Goal: Task Accomplishment & Management: Complete application form

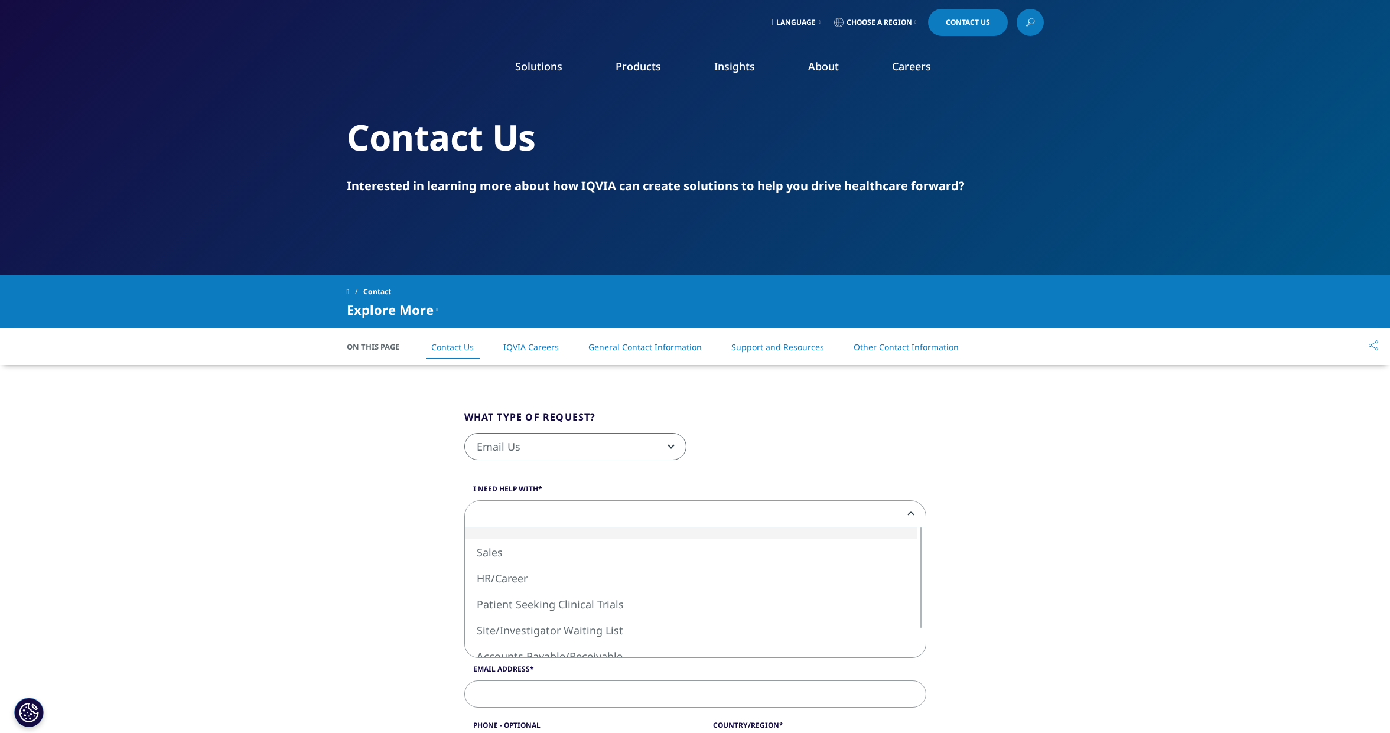
click at [523, 517] on span at bounding box center [695, 514] width 461 height 27
click at [520, 511] on span at bounding box center [695, 514] width 461 height 27
click at [510, 507] on span at bounding box center [695, 514] width 461 height 27
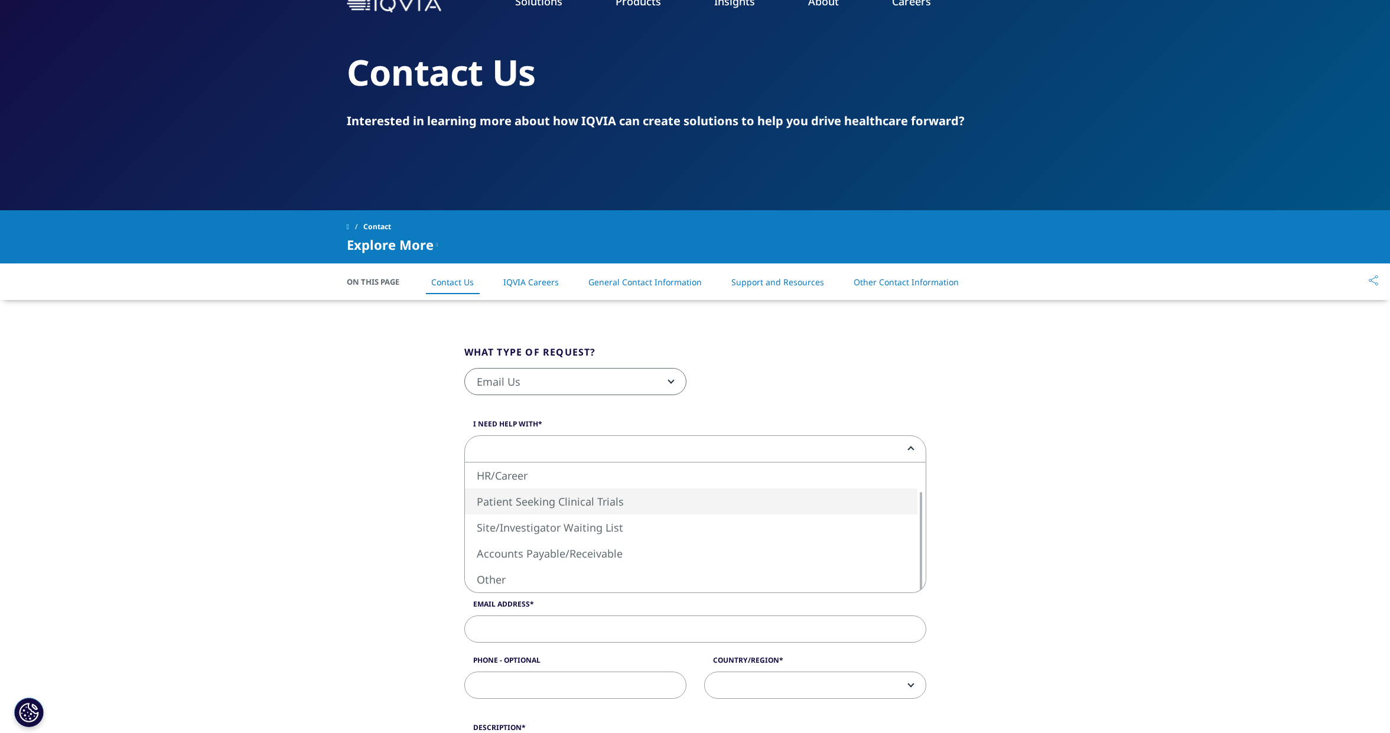
scroll to position [84, 0]
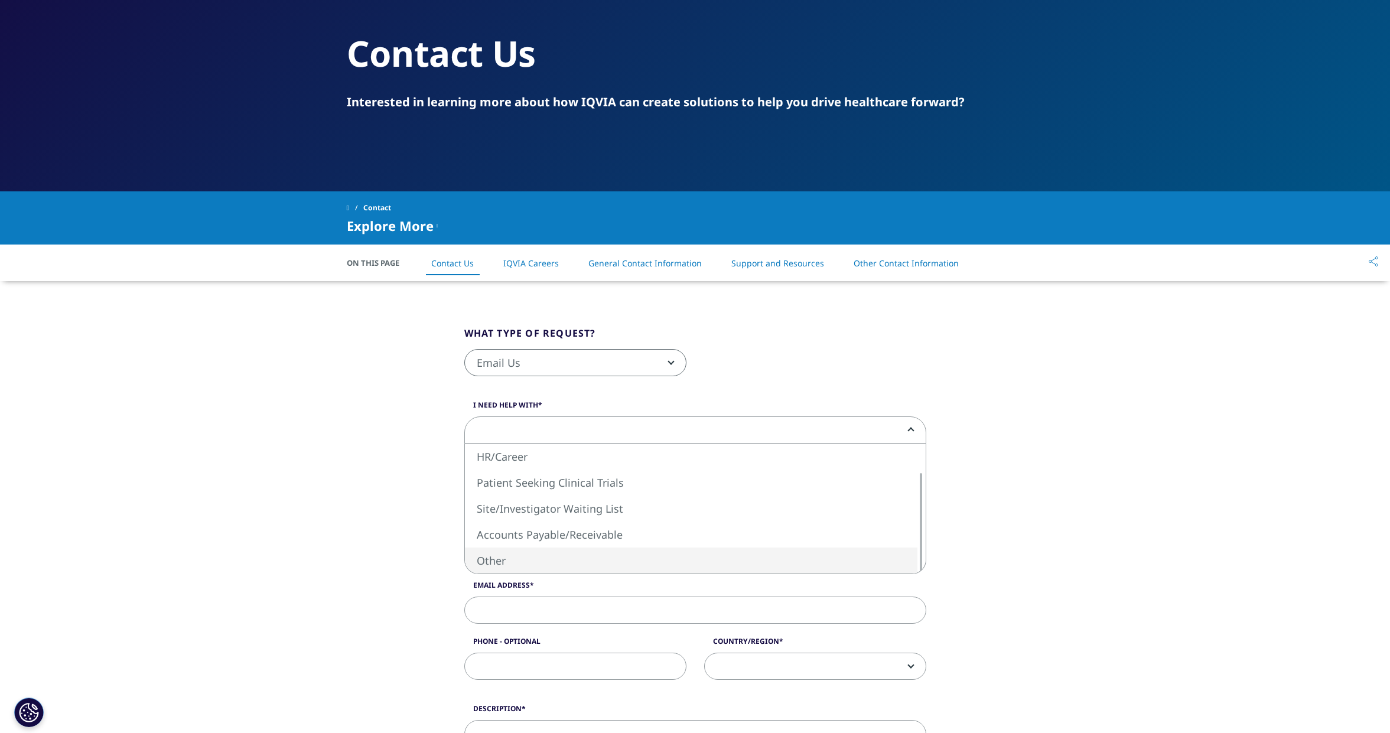
select select "Other"
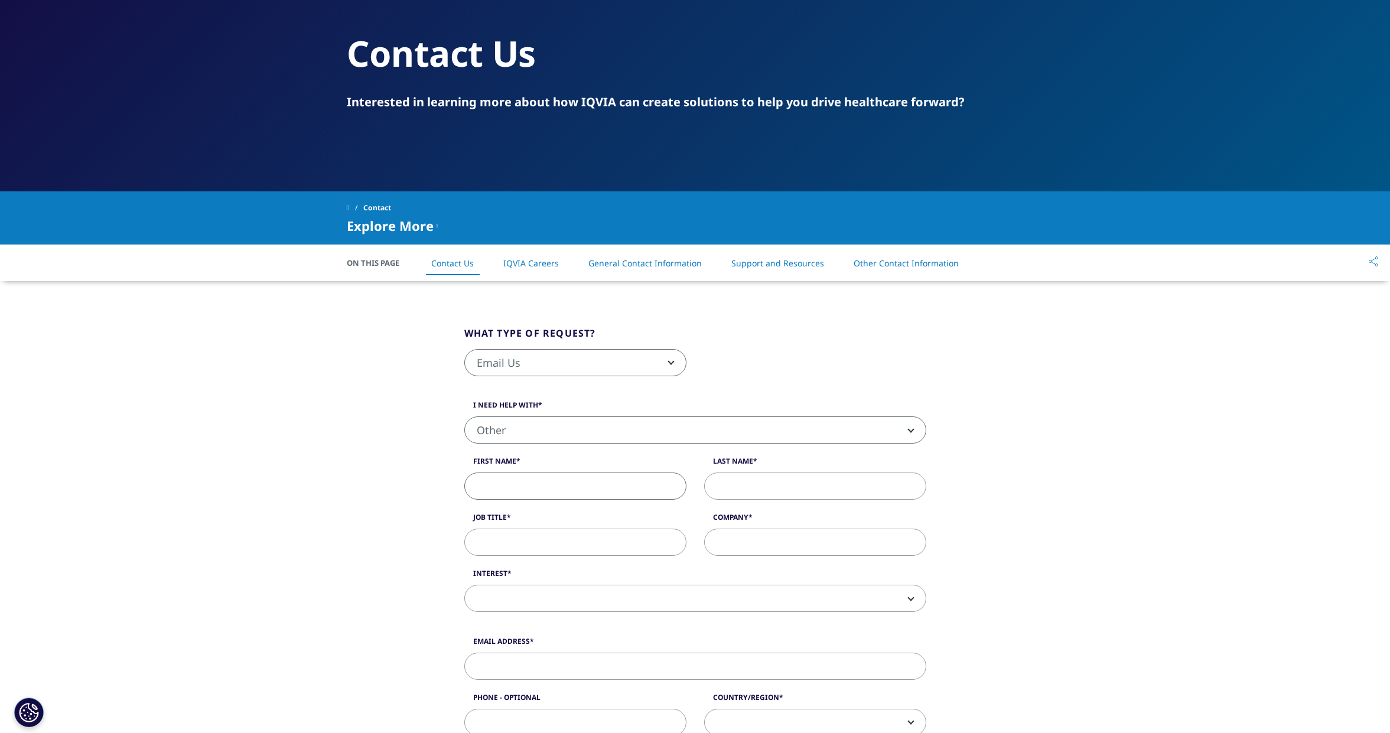
click at [492, 485] on input "First Name" at bounding box center [575, 485] width 222 height 27
type input "[PERSON_NAME]"
type input "Business Development Manager"
type input "ROCX Software"
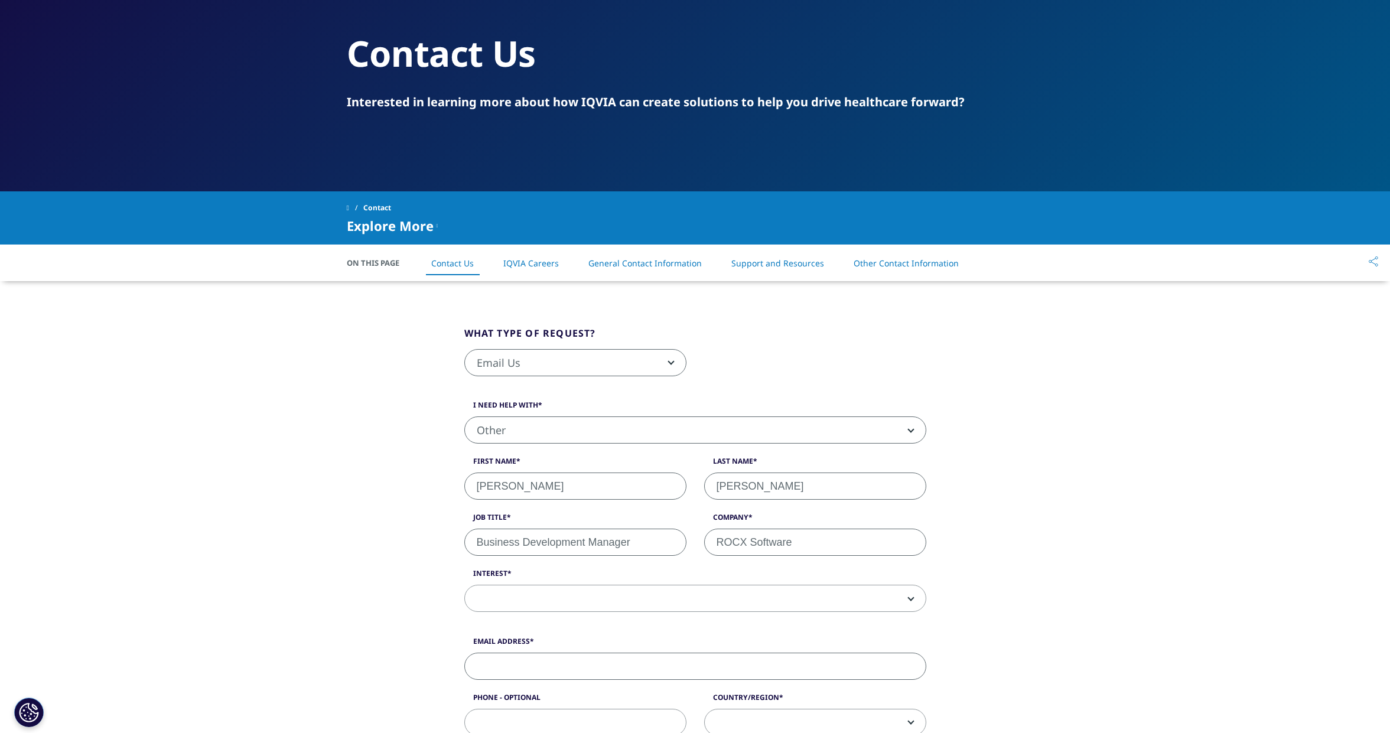
click at [491, 609] on span at bounding box center [695, 598] width 461 height 27
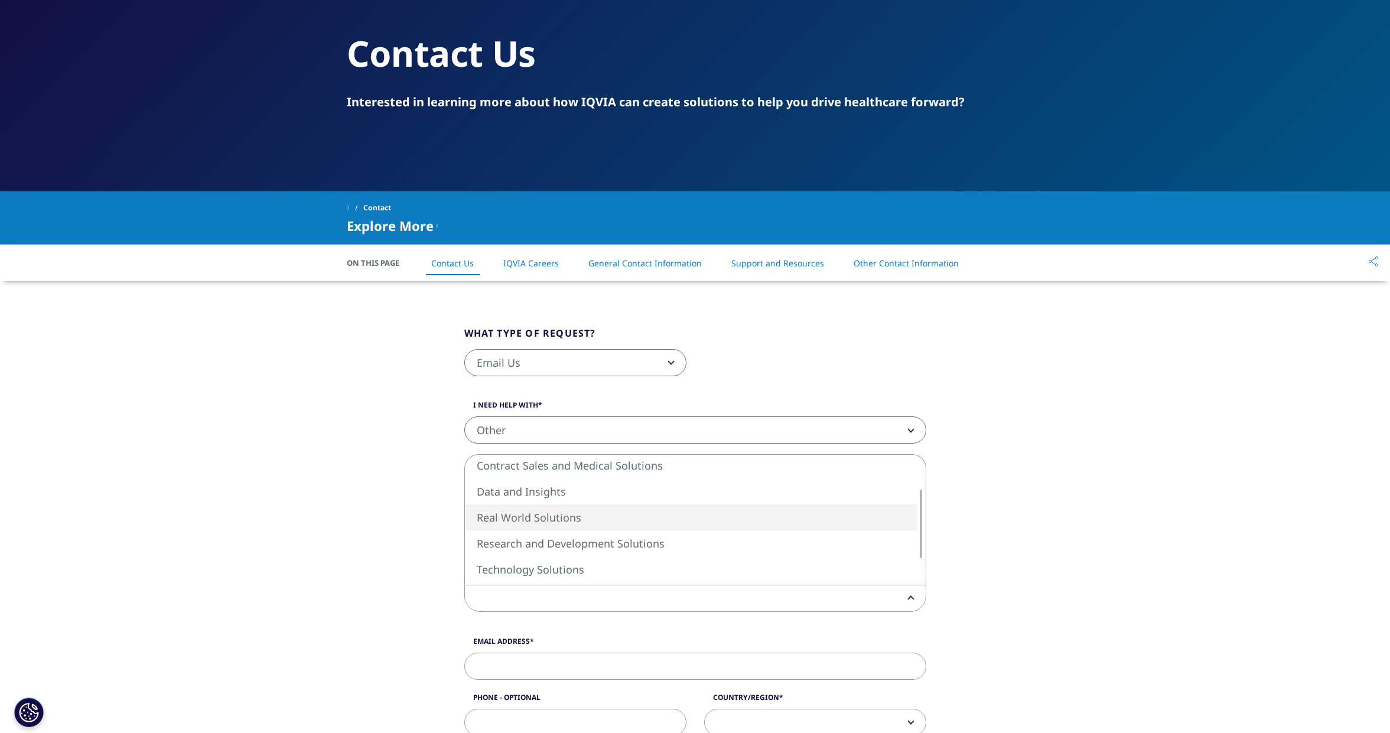
select select "Real World Solutions"
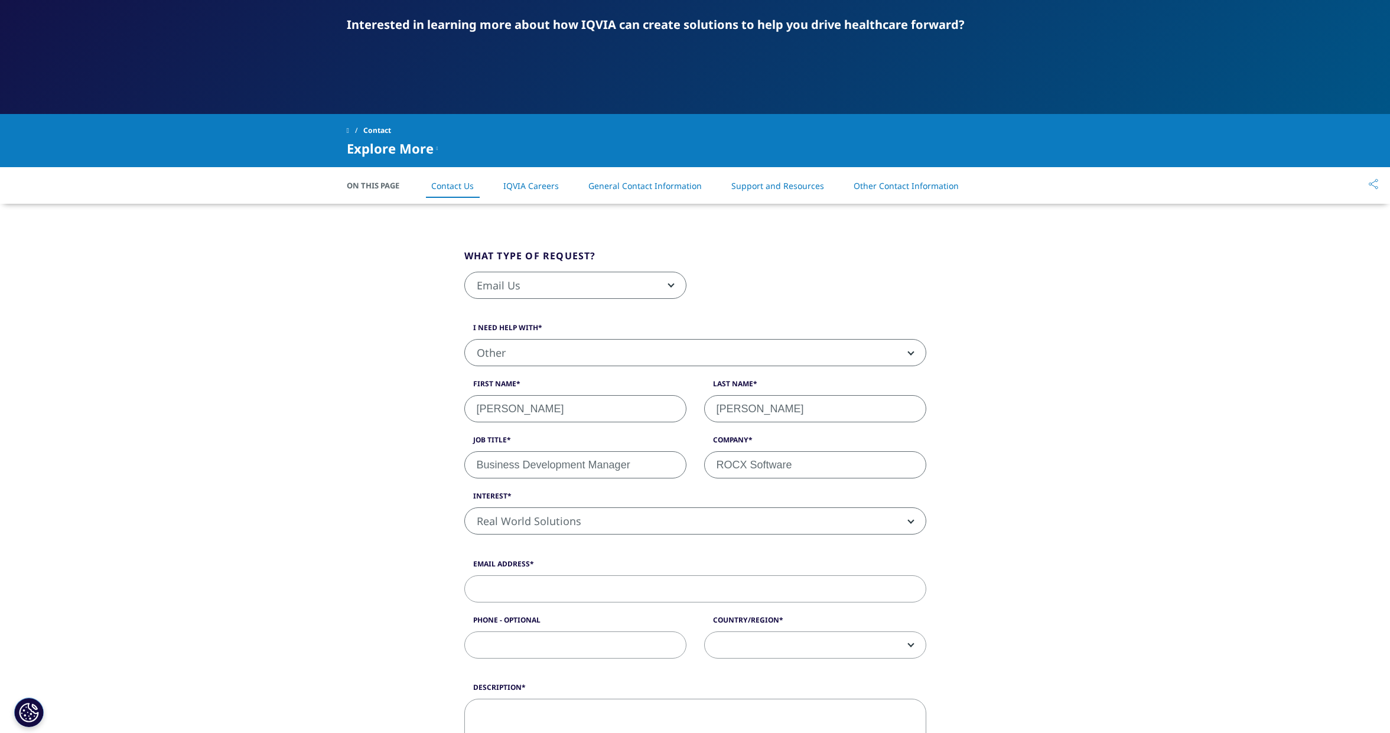
scroll to position [197, 0]
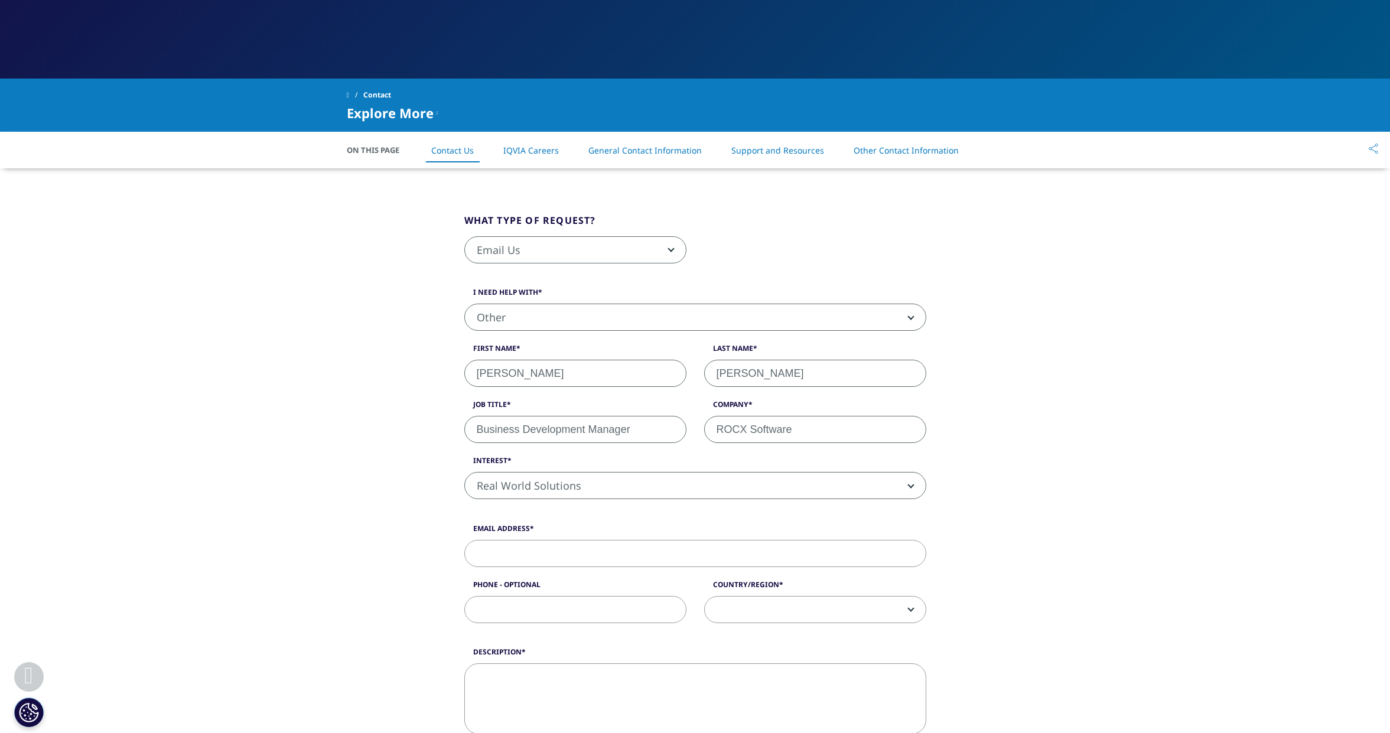
click at [515, 554] on input "Email Address" at bounding box center [695, 553] width 462 height 27
click at [478, 556] on input "Email Address" at bounding box center [695, 553] width 462 height 27
paste input "[PERSON_NAME][EMAIL_ADDRESS][PERSON_NAME][PERSON_NAME][DOMAIN_NAME]"
type input "[PERSON_NAME][EMAIL_ADDRESS][PERSON_NAME][PERSON_NAME][DOMAIN_NAME]"
click at [500, 612] on input "Phone - Optional" at bounding box center [575, 609] width 222 height 27
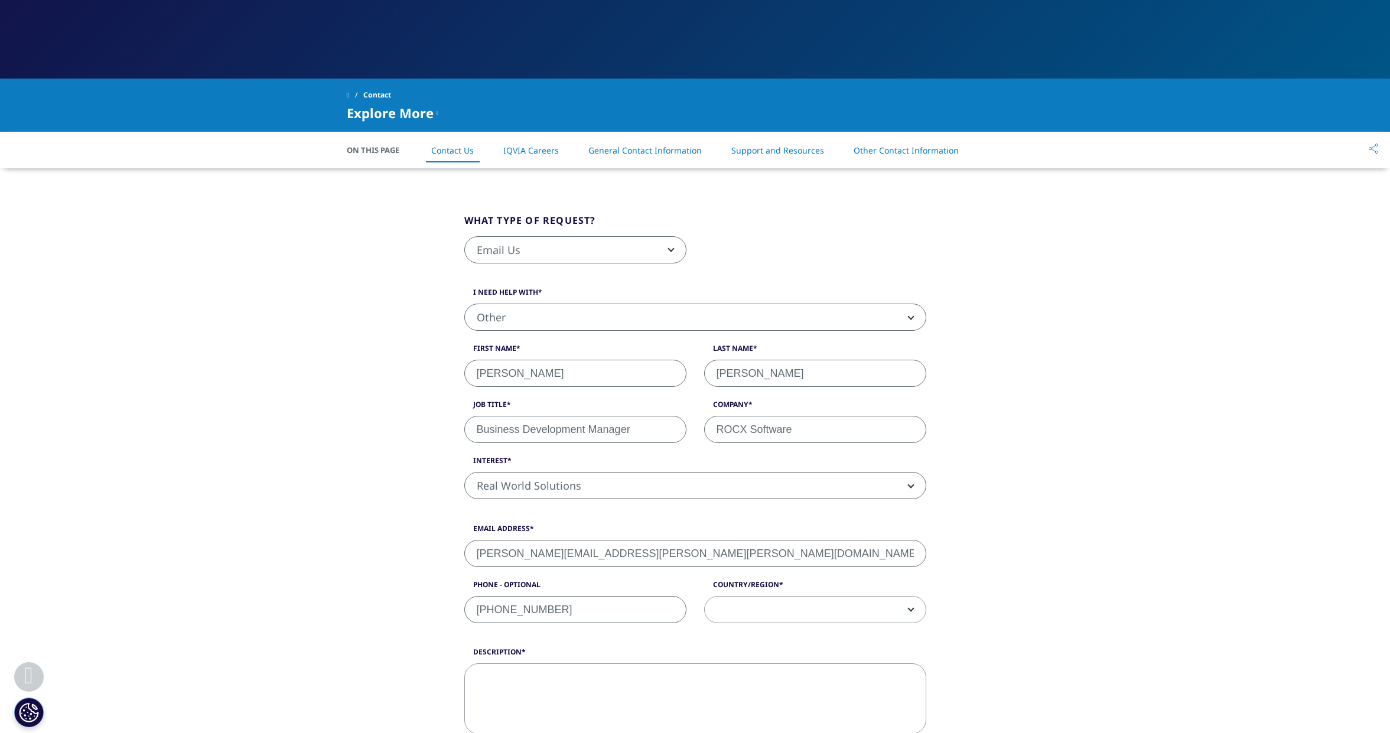
type input "[PHONE_NUMBER]"
click at [863, 604] on span at bounding box center [815, 609] width 221 height 27
select select "[GEOGRAPHIC_DATA]"
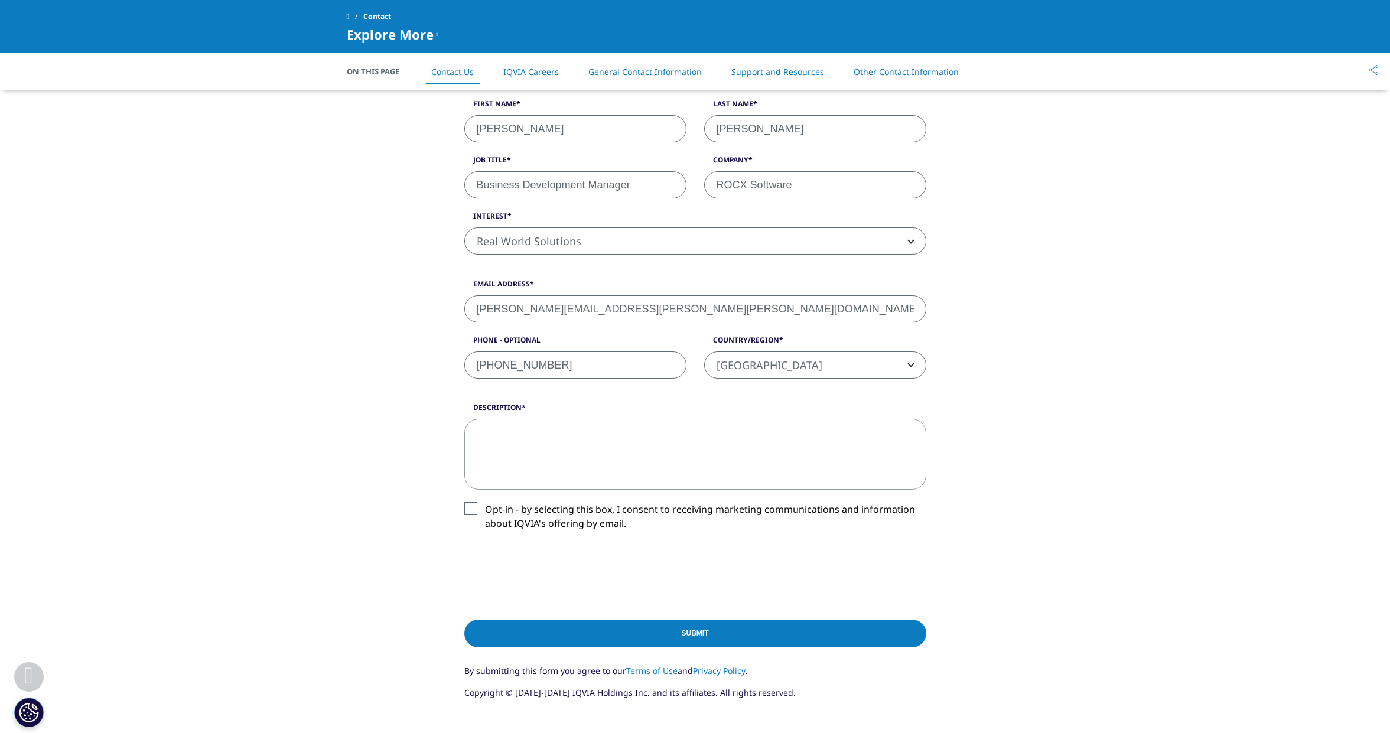
scroll to position [379, 0]
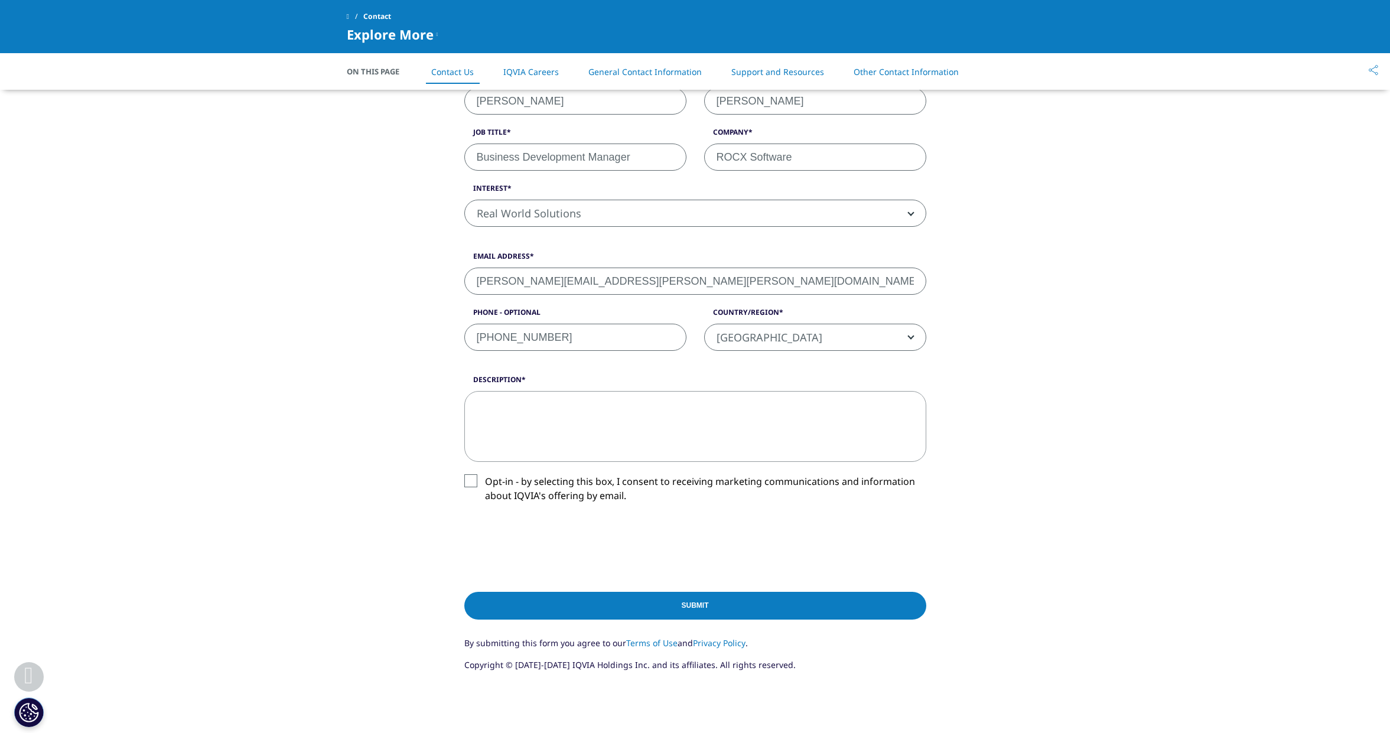
drag, startPoint x: 471, startPoint y: 484, endPoint x: 475, endPoint y: 488, distance: 6.3
click at [472, 483] on label "Opt-in - by selecting this box, I consent to receiving marketing communications…" at bounding box center [695, 491] width 462 height 35
click at [485, 474] on input "Opt-in - by selecting this box, I consent to receiving marketing communications…" at bounding box center [485, 474] width 0 height 0
click at [503, 413] on textarea "Description" at bounding box center [695, 426] width 462 height 71
click at [830, 418] on textarea "Our client, ZimmerBiomet, is one of your clients. We've been asked to provide r…" at bounding box center [695, 426] width 462 height 71
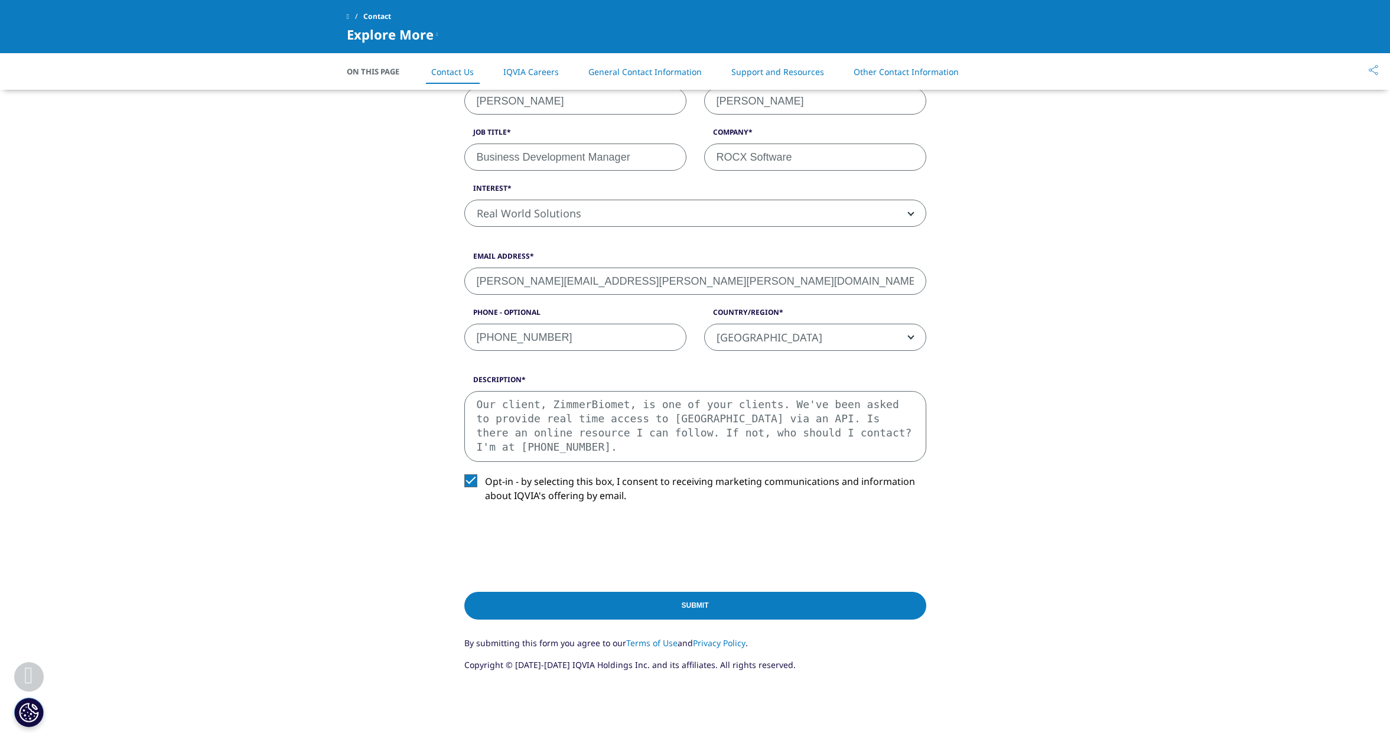
click at [481, 482] on label "Opt-in - by selecting this box, I consent to receiving marketing communications…" at bounding box center [695, 491] width 462 height 35
click at [485, 474] on input "Opt-in - by selecting this box, I consent to receiving marketing communications…" at bounding box center [485, 474] width 0 height 0
click at [471, 482] on label "Opt-in - by selecting this box, I consent to receiving marketing communications…" at bounding box center [695, 491] width 462 height 35
click at [485, 474] on input "Opt-in - by selecting this box, I consent to receiving marketing communications…" at bounding box center [485, 474] width 0 height 0
click at [530, 447] on textarea "Our client, ZimmerBiomet, is one of your clients. We've been asked to provide r…" at bounding box center [695, 426] width 462 height 71
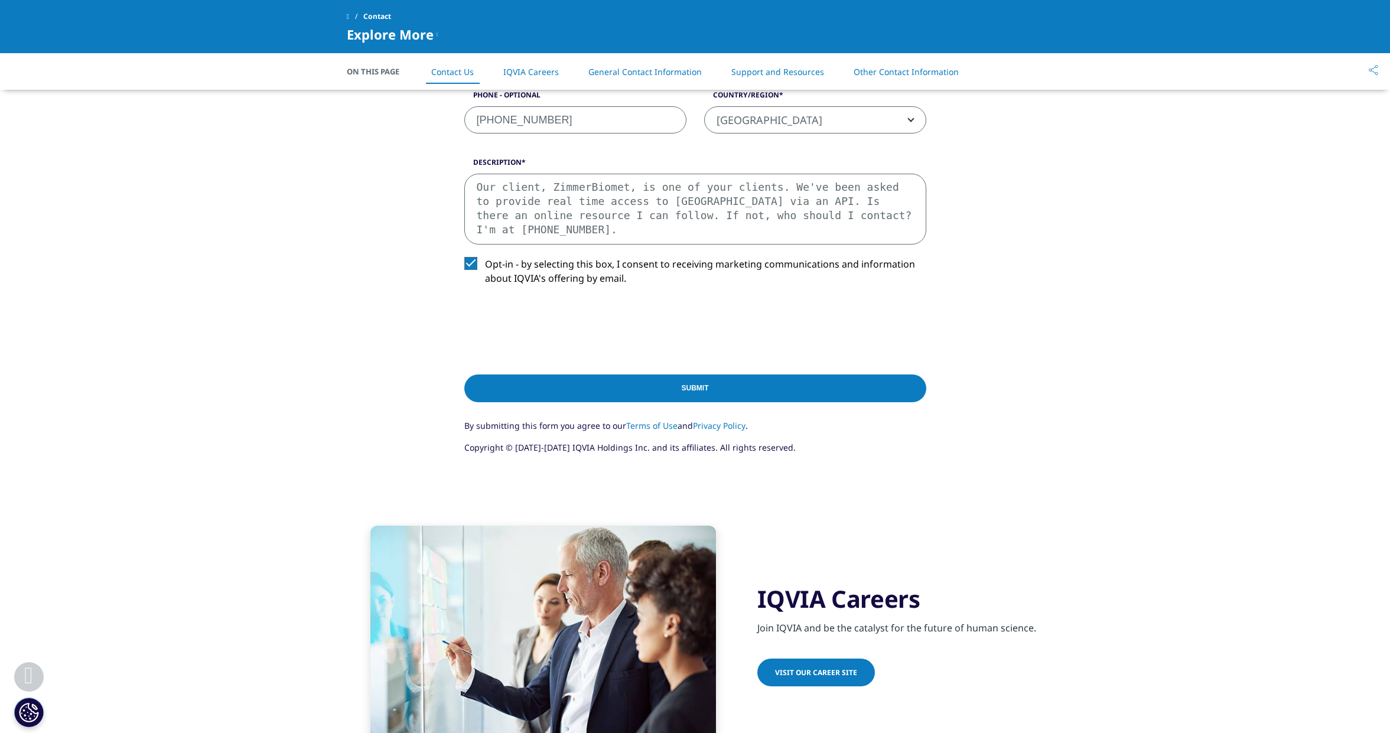
scroll to position [599, 0]
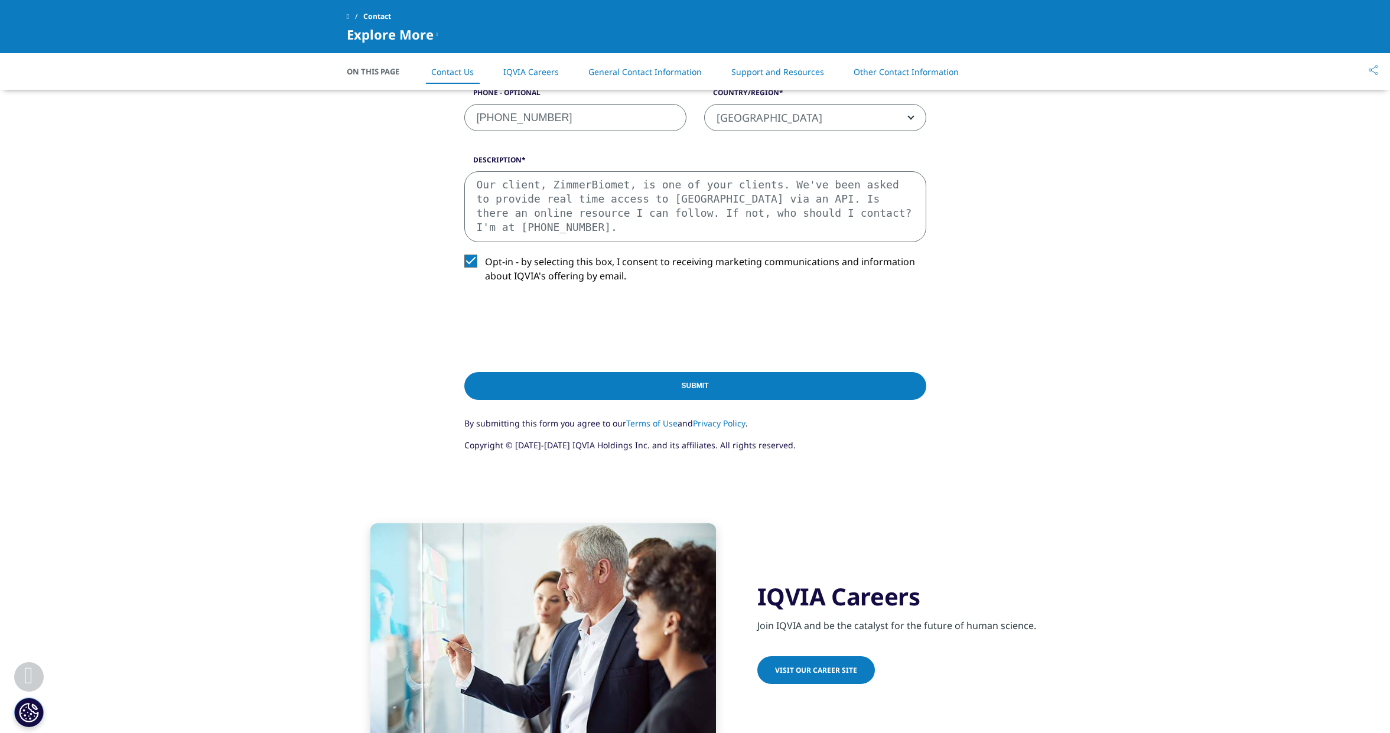
click at [695, 383] on input "Submit" at bounding box center [695, 386] width 462 height 28
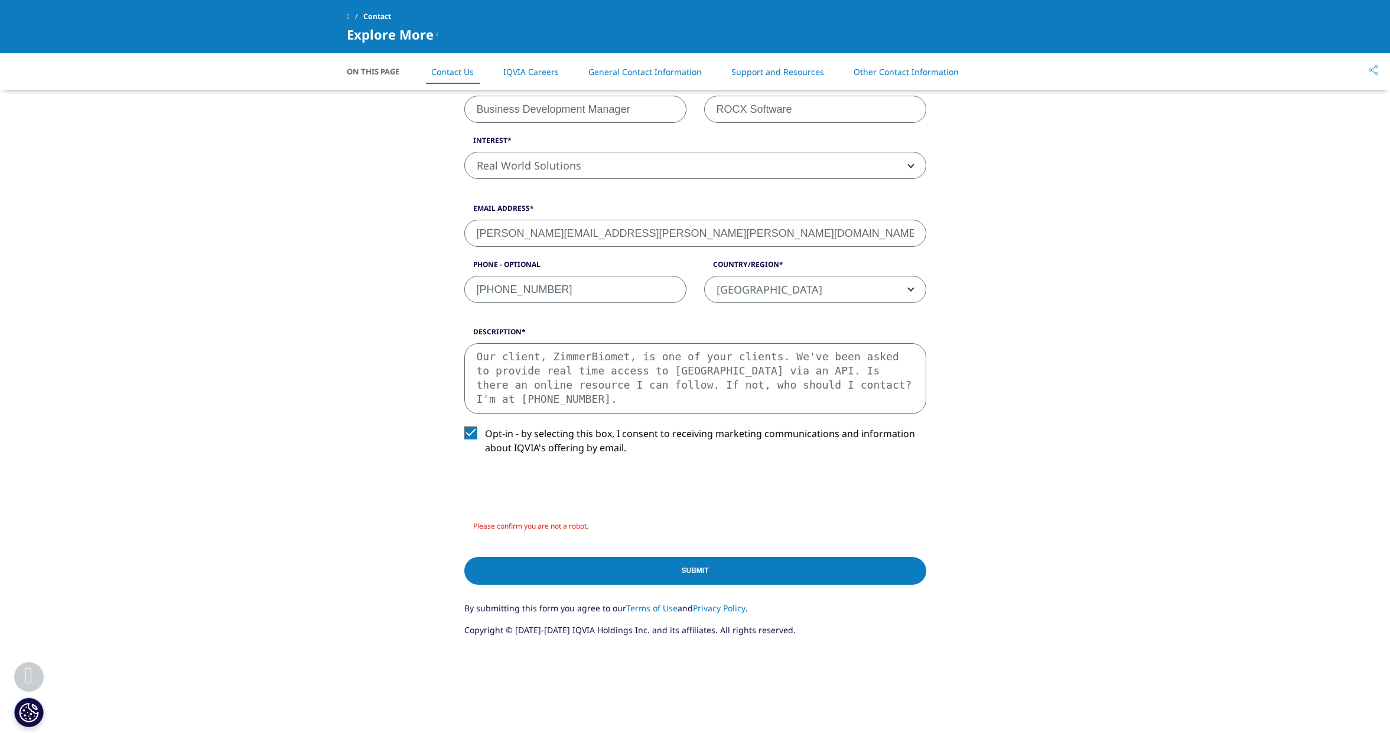
scroll to position [429, 0]
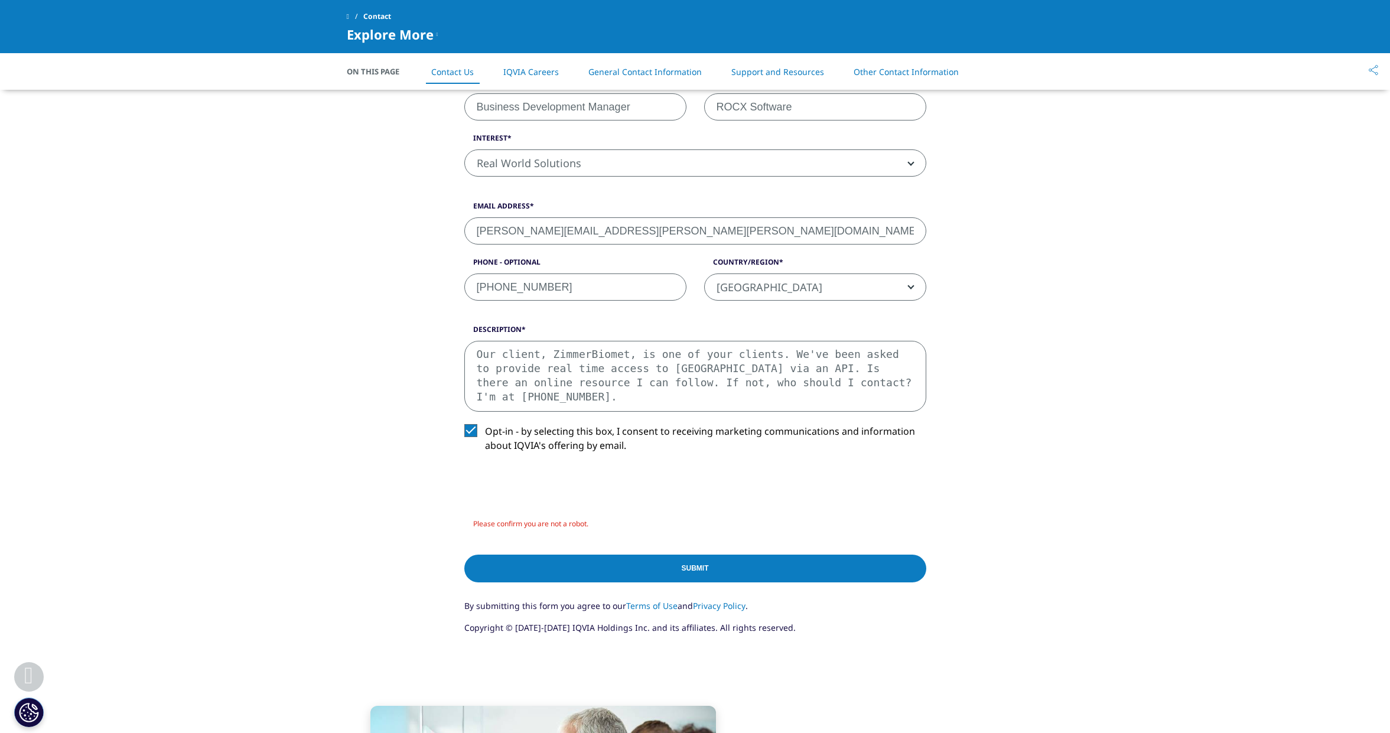
click at [591, 354] on textarea "Our client, ZimmerBiomet, is one of your clients. We've been asked to provide r…" at bounding box center [695, 376] width 462 height 71
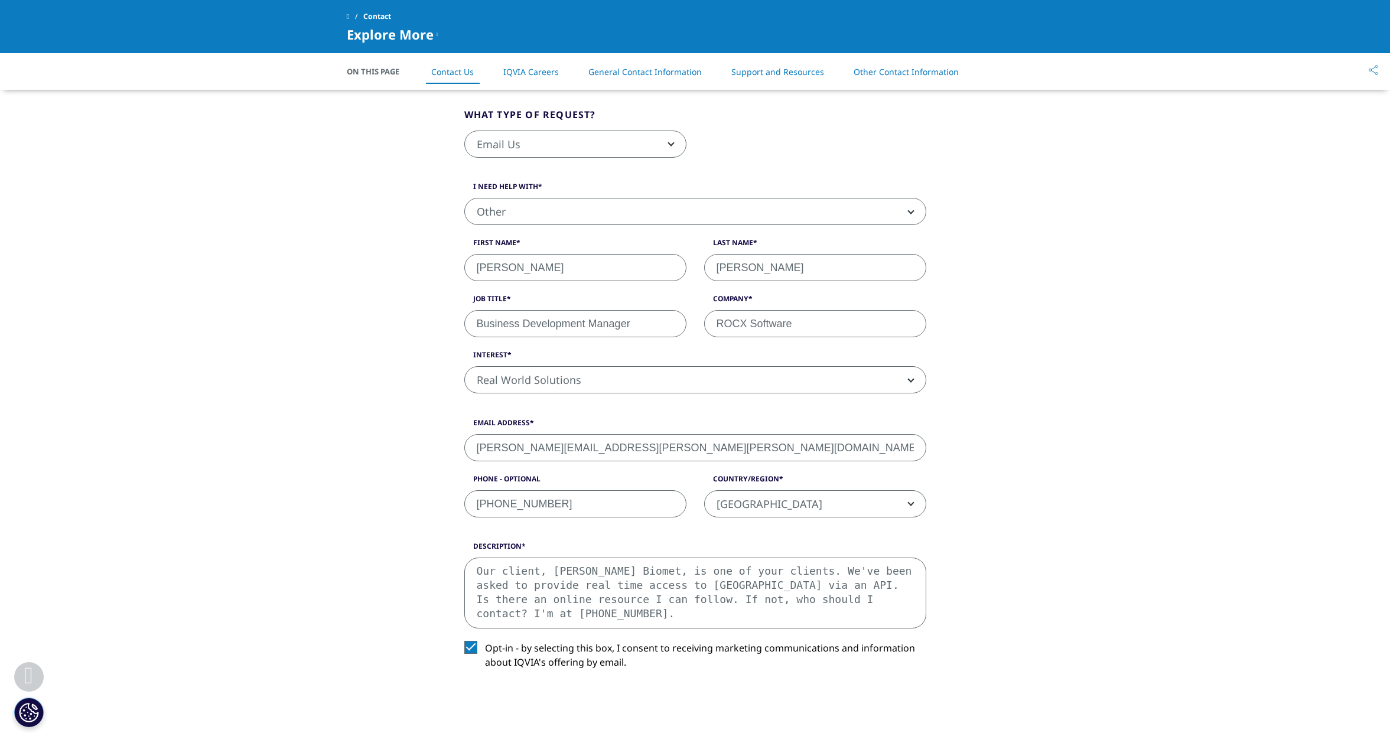
scroll to position [671, 0]
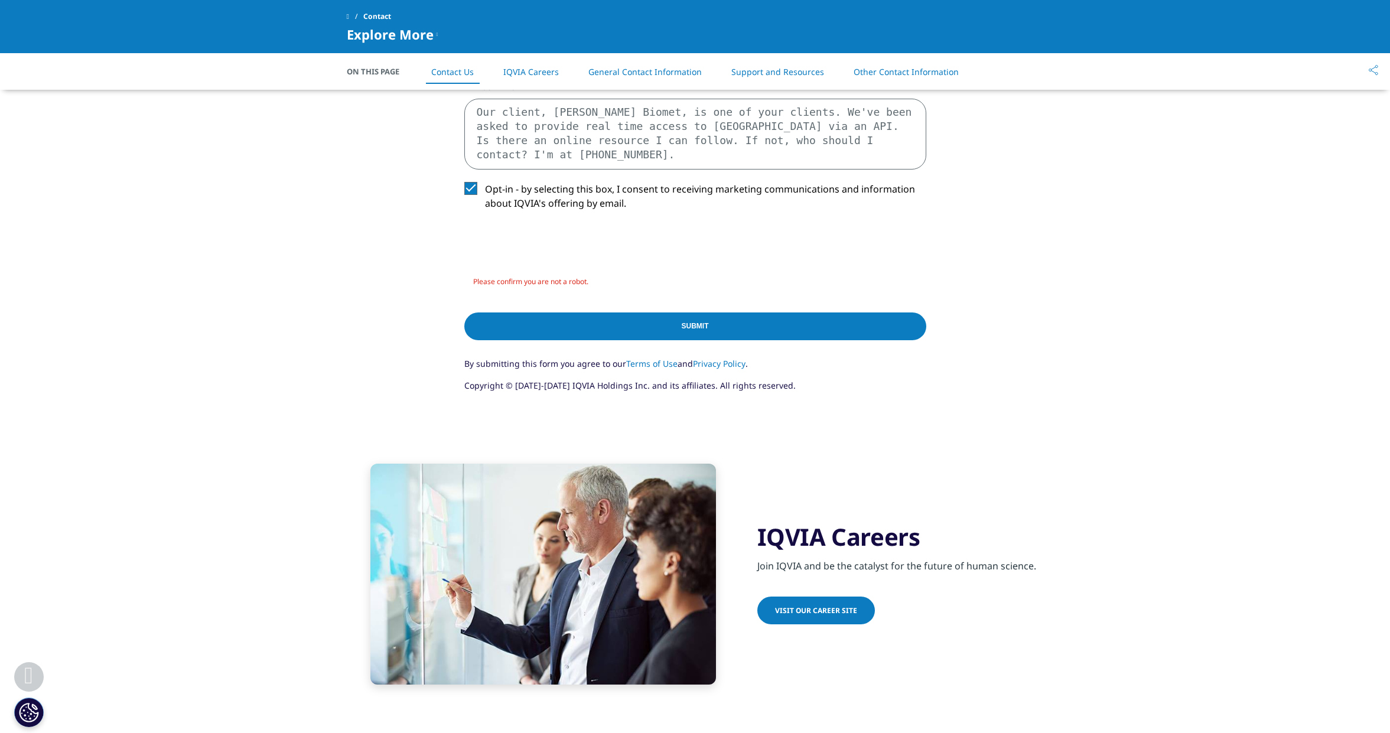
type textarea "Our client, [PERSON_NAME] Biomet, is one of your clients. We've been asked to p…"
click at [706, 319] on input "Submit" at bounding box center [695, 326] width 462 height 28
click at [696, 324] on input "Submit" at bounding box center [695, 326] width 462 height 28
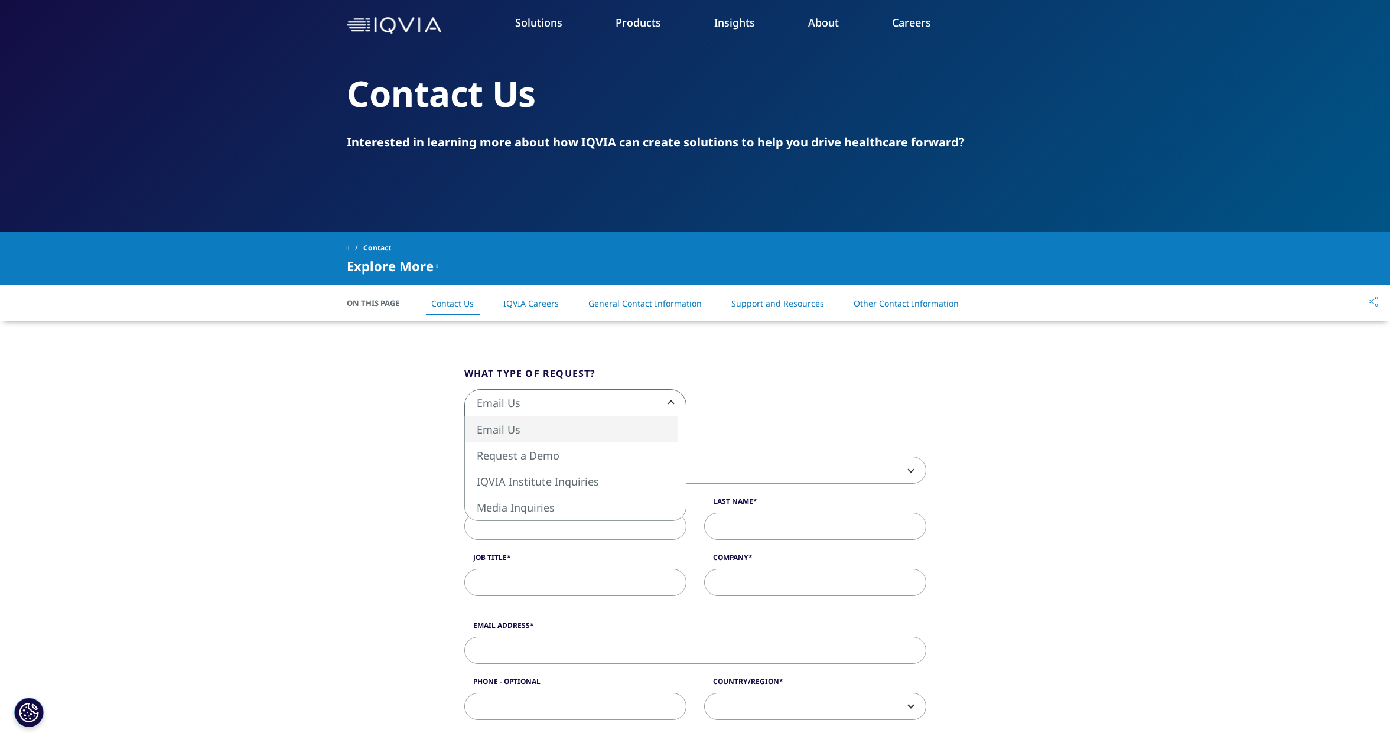
scroll to position [56, 0]
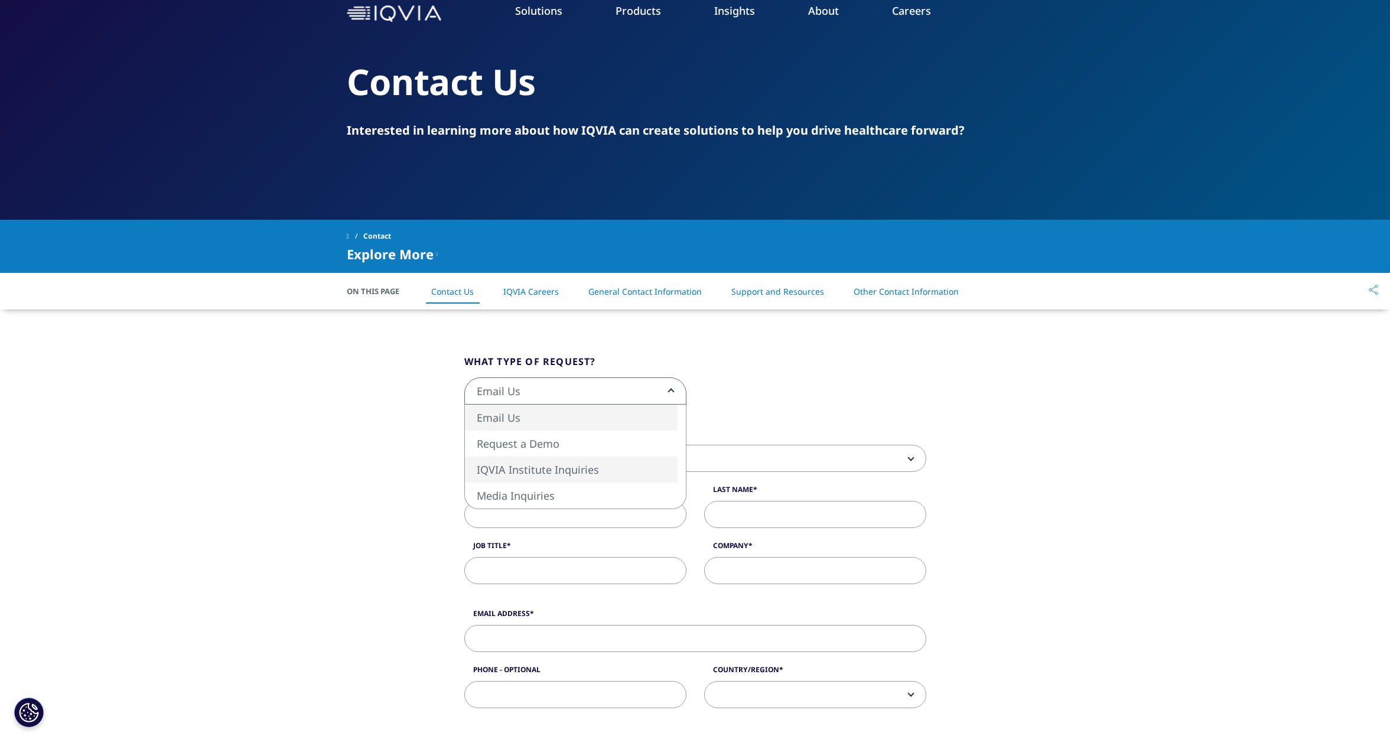
click at [183, 480] on div "What type of request? Email Us Request a Demo IQVIA Institute Inquiries Media I…" at bounding box center [695, 689] width 1390 height 761
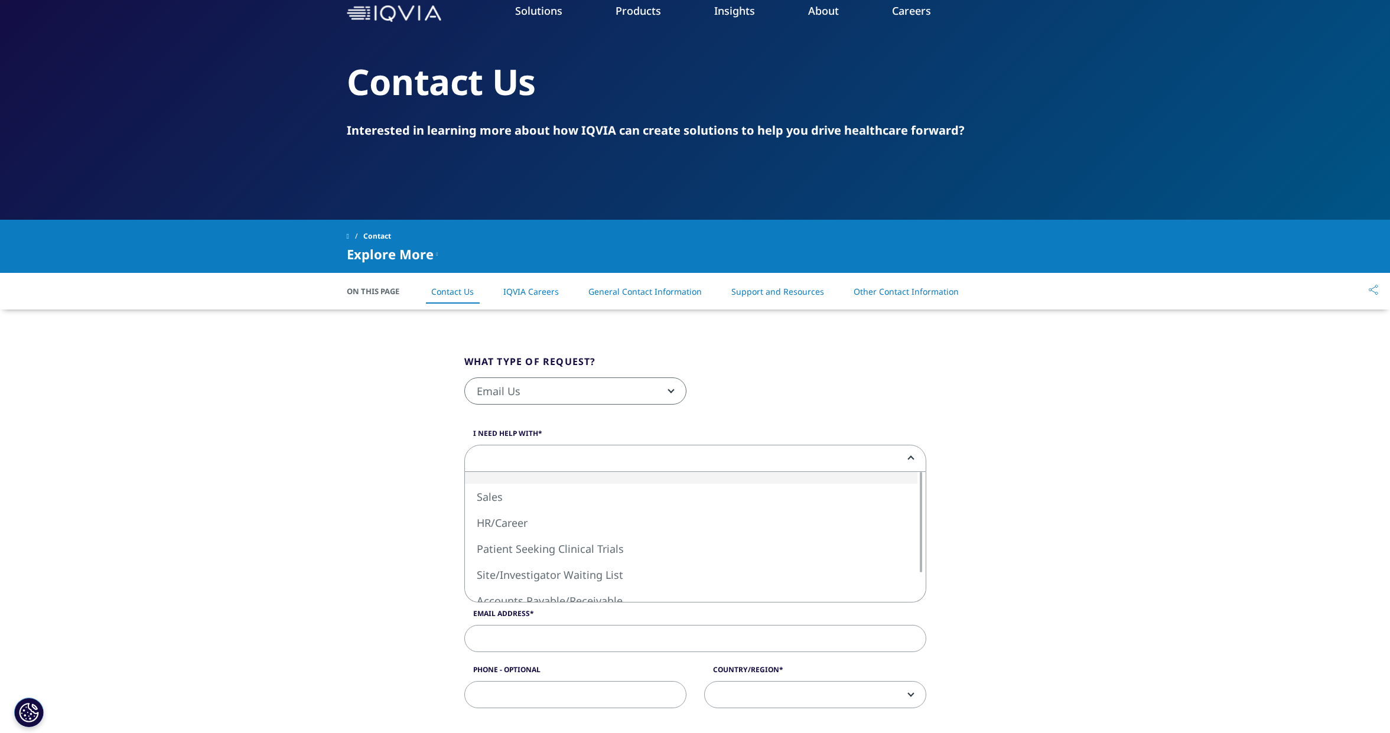
click at [496, 458] on span at bounding box center [695, 458] width 461 height 27
click at [489, 457] on span at bounding box center [695, 458] width 461 height 27
click at [503, 451] on span at bounding box center [695, 458] width 461 height 27
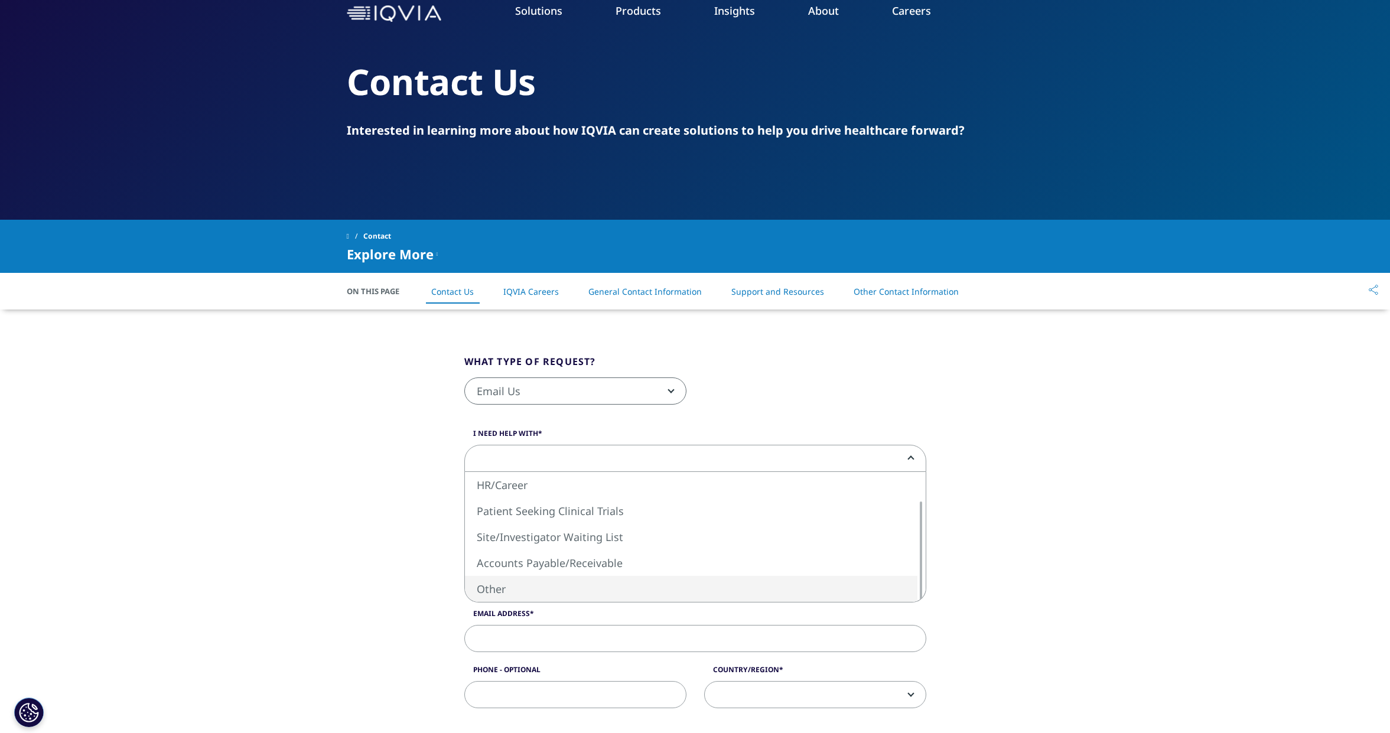
select select "Other"
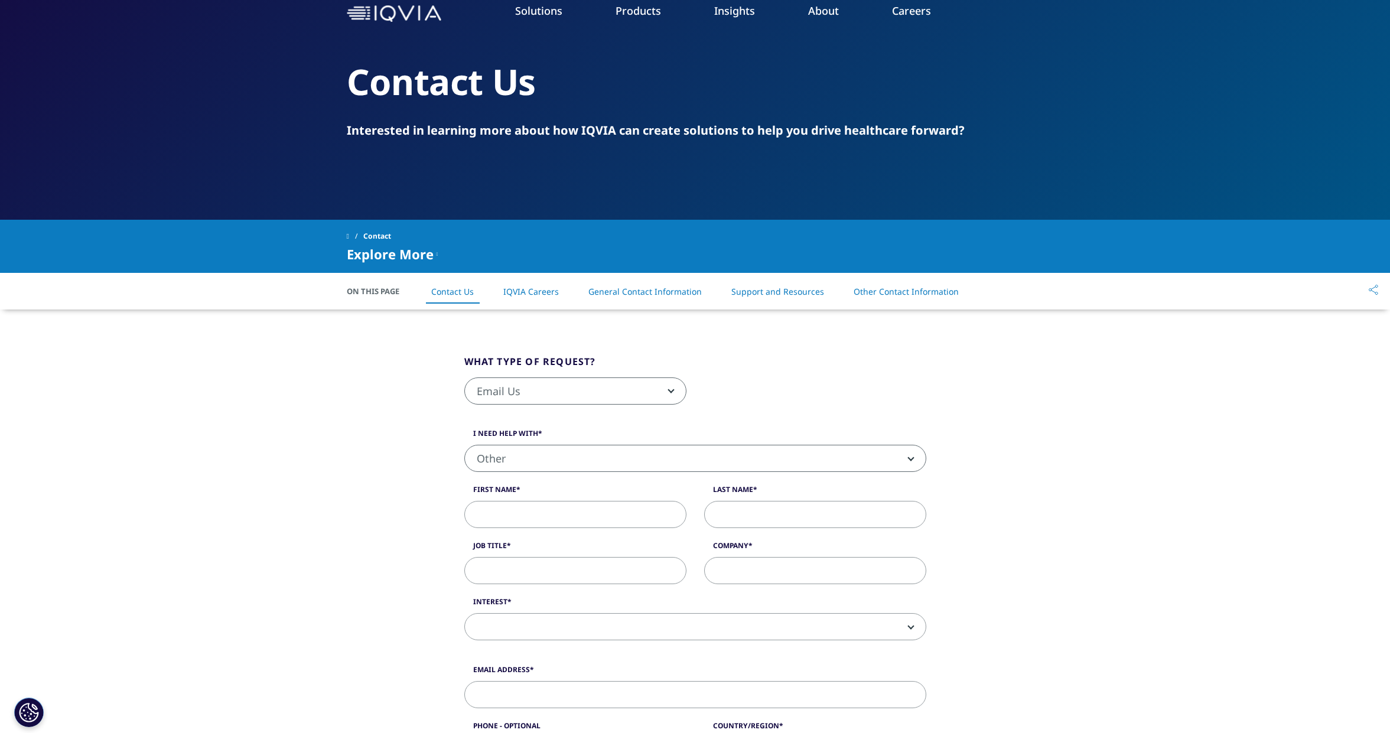
click at [497, 518] on input "First Name" at bounding box center [575, 514] width 222 height 27
type input "[PERSON_NAME]"
type input "Business Development Manager"
type input "ROCX Software"
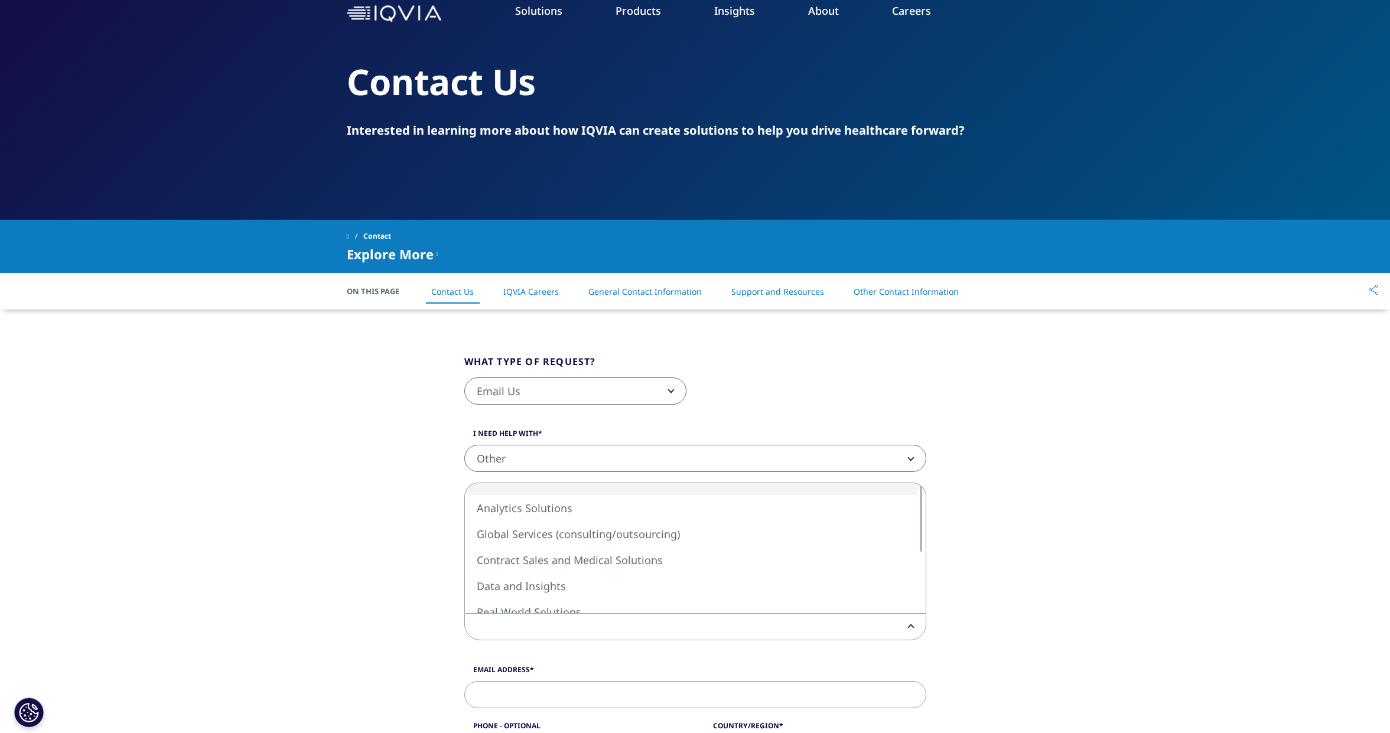
click at [523, 624] on span at bounding box center [695, 627] width 461 height 27
select select "Technology Solutions"
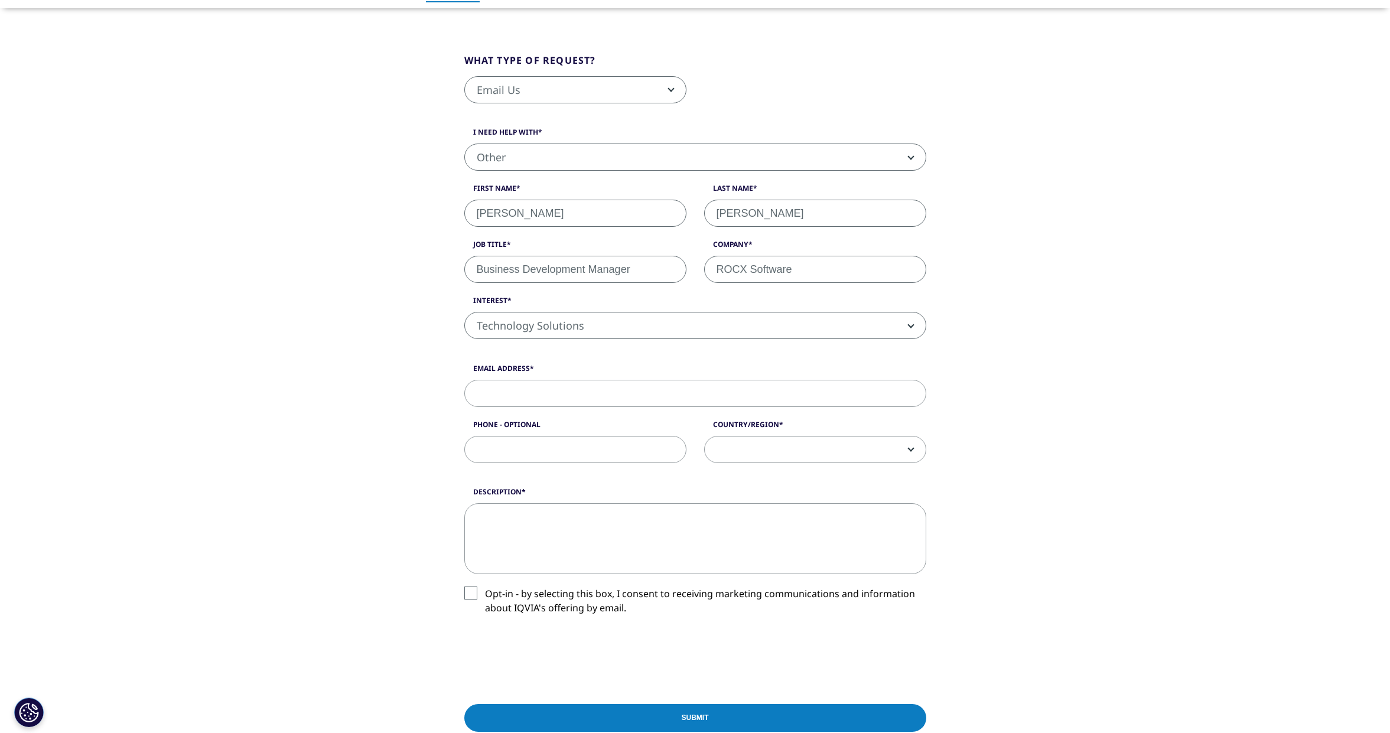
scroll to position [368, 0]
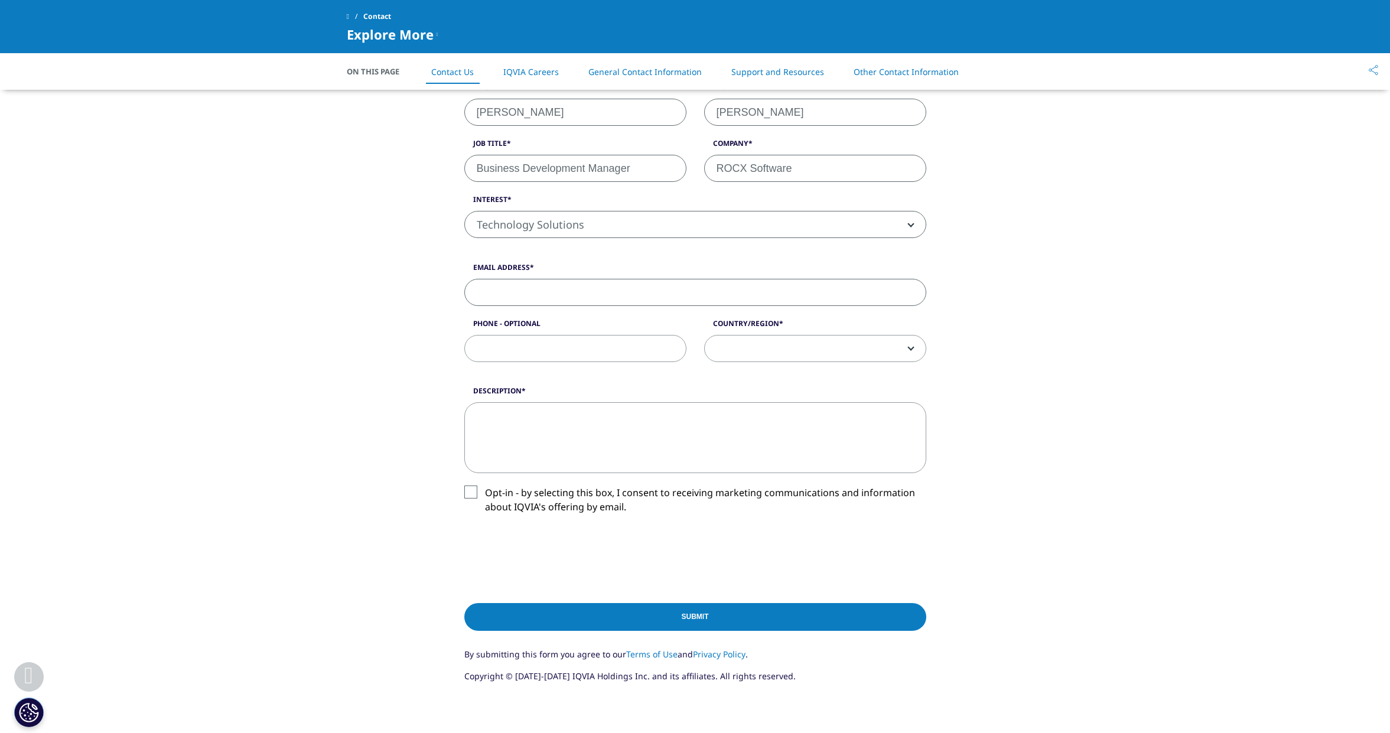
click at [520, 291] on input "Email Address" at bounding box center [695, 292] width 462 height 27
click at [520, 283] on input "Email Address" at bounding box center [695, 292] width 462 height 27
type input "[PERSON_NAME][EMAIL_ADDRESS][PERSON_NAME][PERSON_NAME][DOMAIN_NAME]"
click at [484, 416] on textarea "Description" at bounding box center [695, 437] width 462 height 71
click at [498, 345] on input "Phone - Optional" at bounding box center [575, 348] width 222 height 27
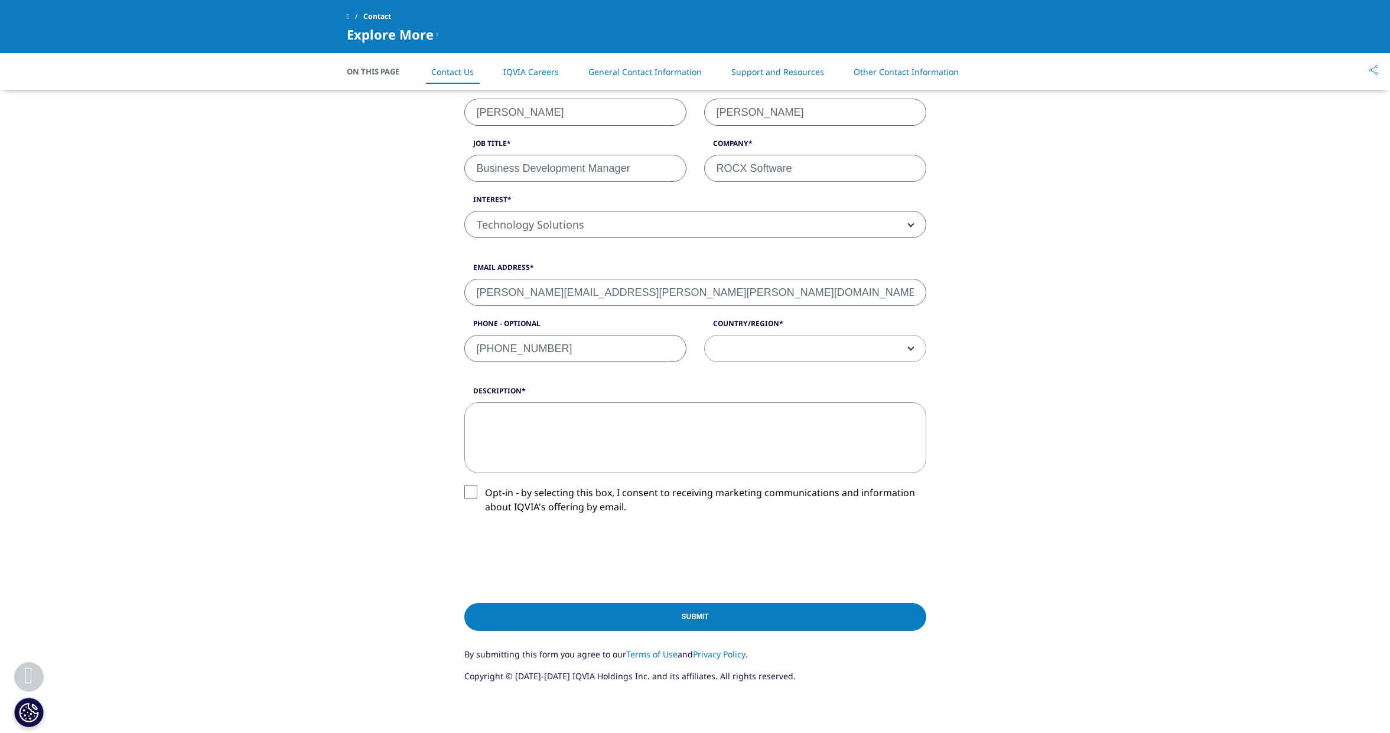
type input "[PHONE_NUMBER]"
click at [710, 351] on span at bounding box center [815, 348] width 221 height 27
select select "[GEOGRAPHIC_DATA]"
click at [620, 410] on textarea "Description" at bounding box center [695, 437] width 462 height 71
click at [819, 415] on textarea "I need access to the IQVIA APIs for my client" at bounding box center [695, 437] width 462 height 71
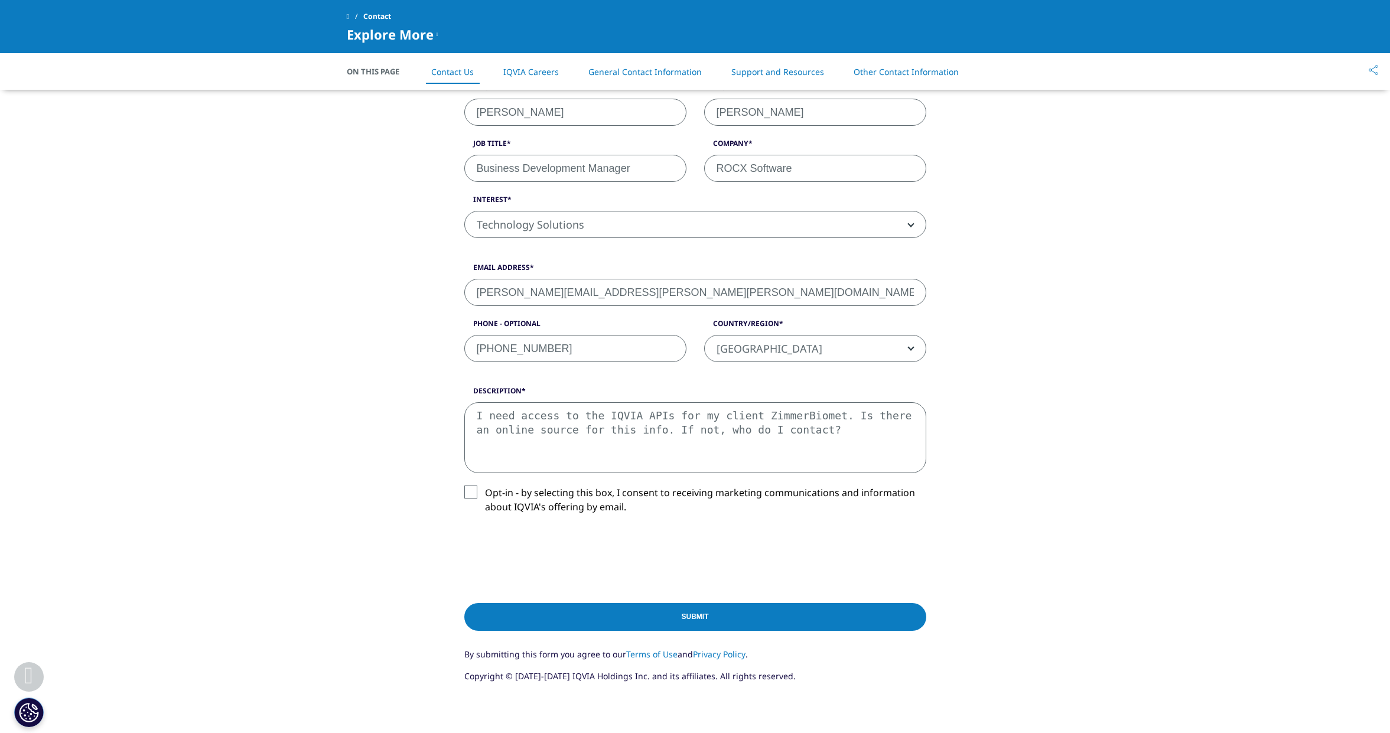
type textarea "I need access to the IQVIA APIs for my client ZimmerBiomet. Is there an online …"
click at [723, 611] on input "Submit" at bounding box center [695, 617] width 462 height 28
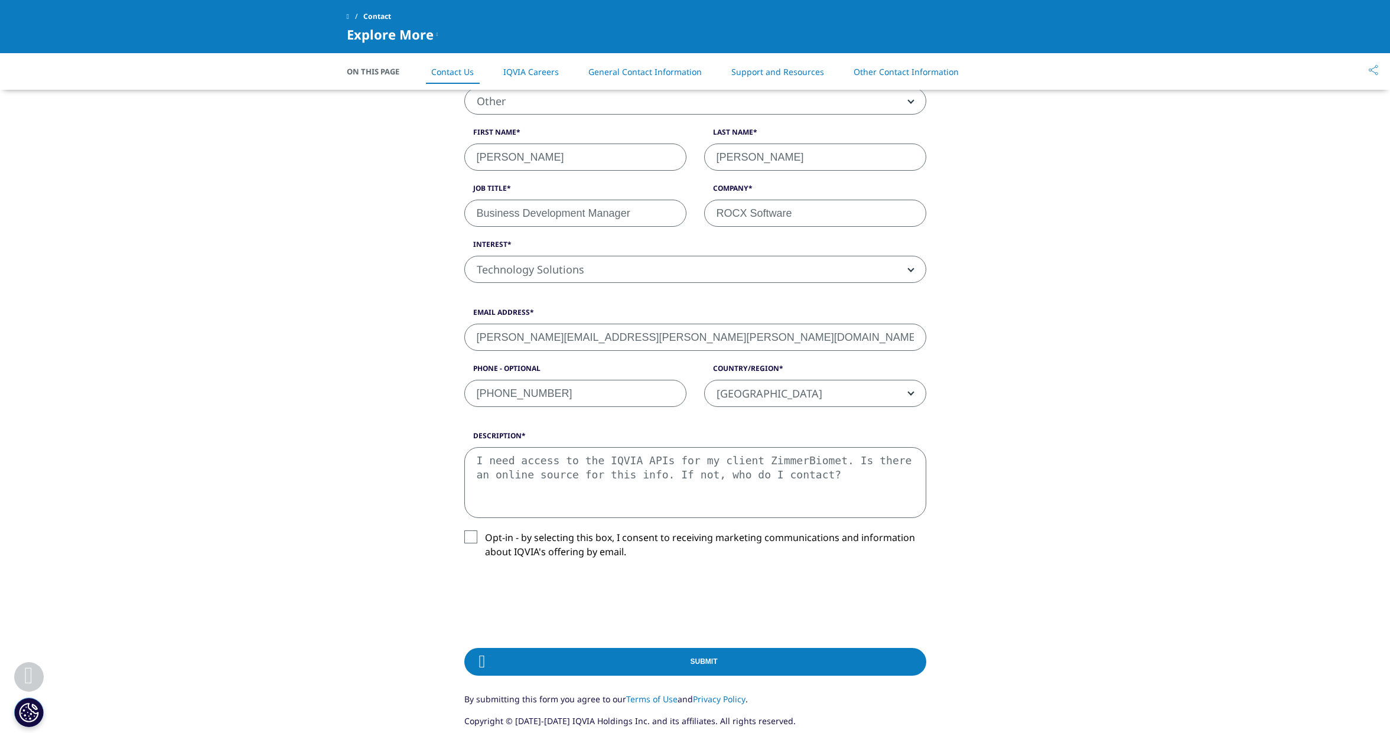
scroll to position [320, 0]
